Goal: Transaction & Acquisition: Purchase product/service

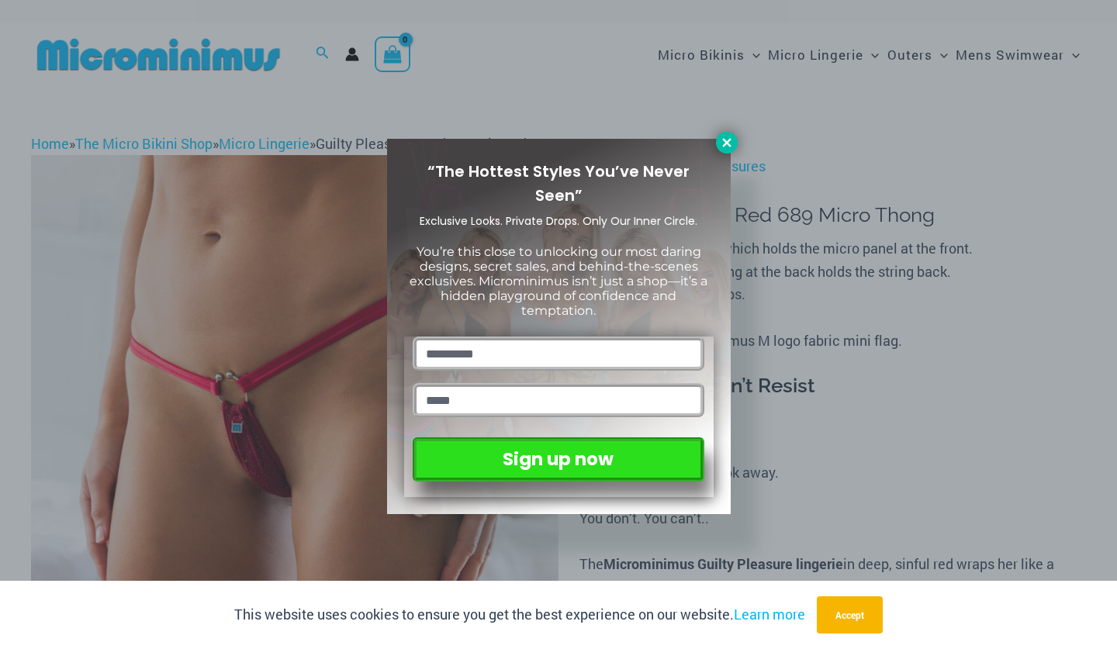
click at [730, 140] on icon at bounding box center [727, 143] width 14 height 14
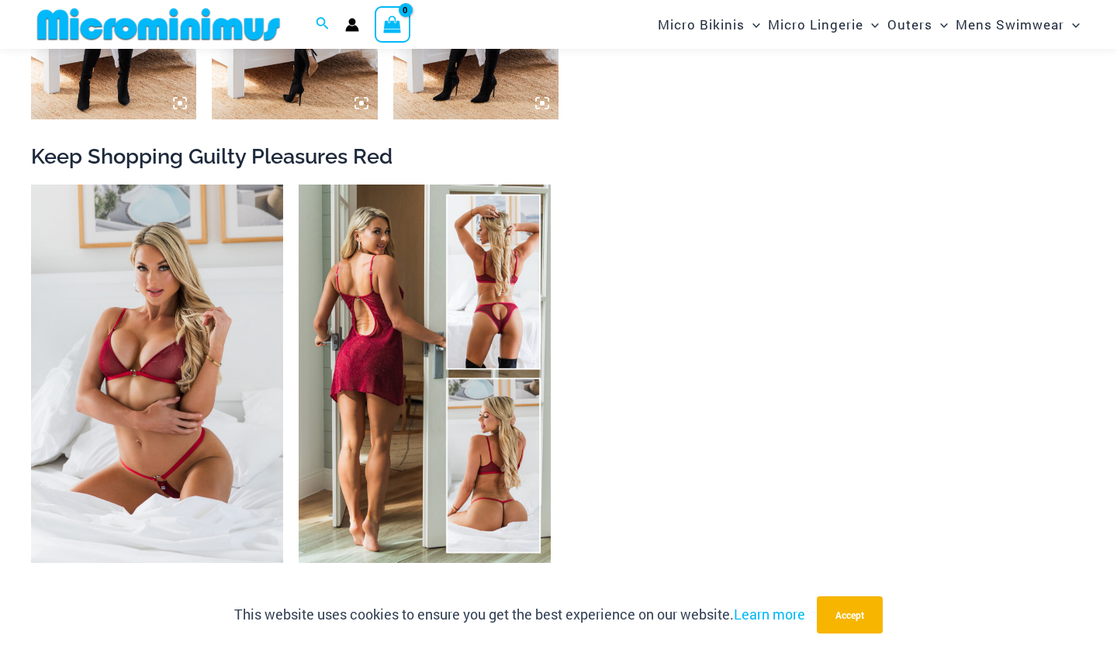
scroll to position [1601, 0]
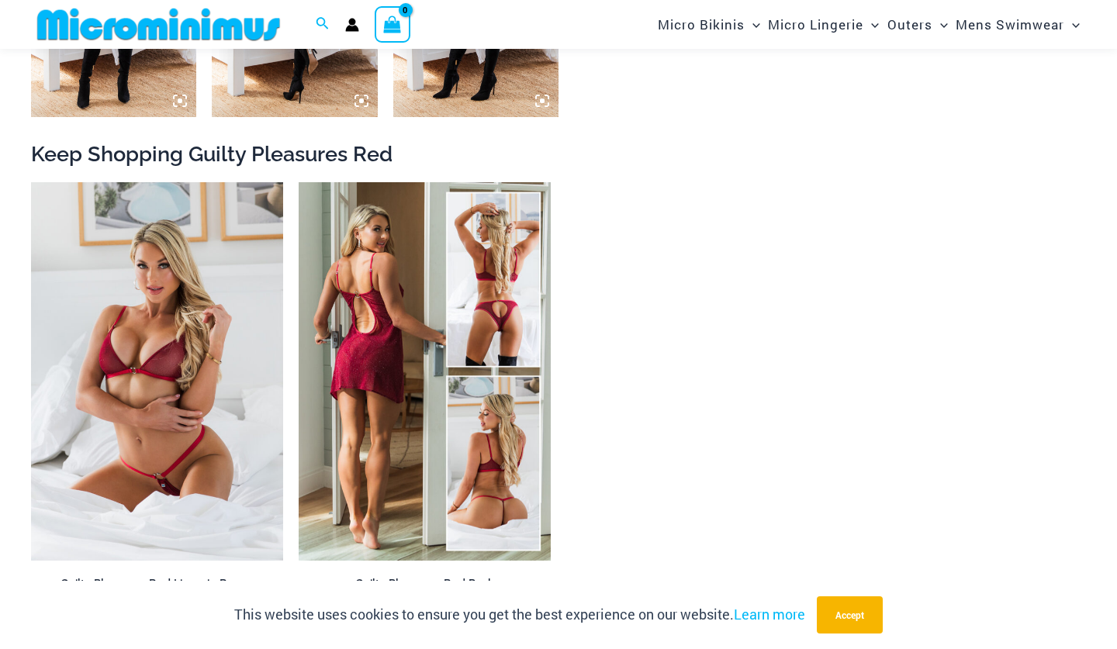
click at [383, 403] on img at bounding box center [425, 371] width 252 height 378
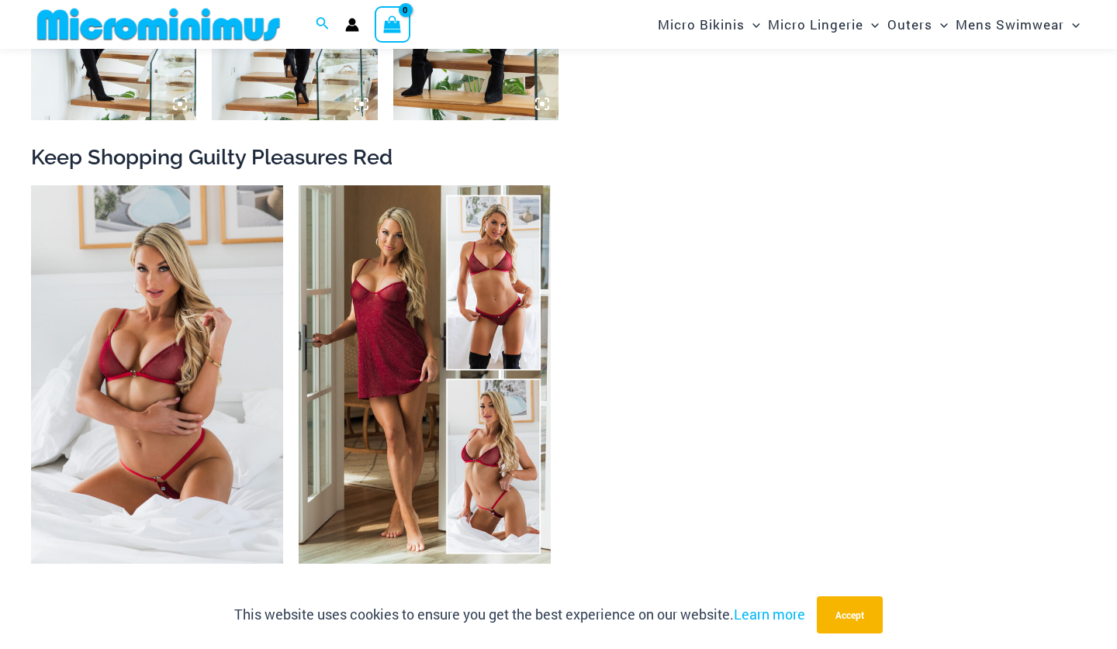
scroll to position [1603, 0]
